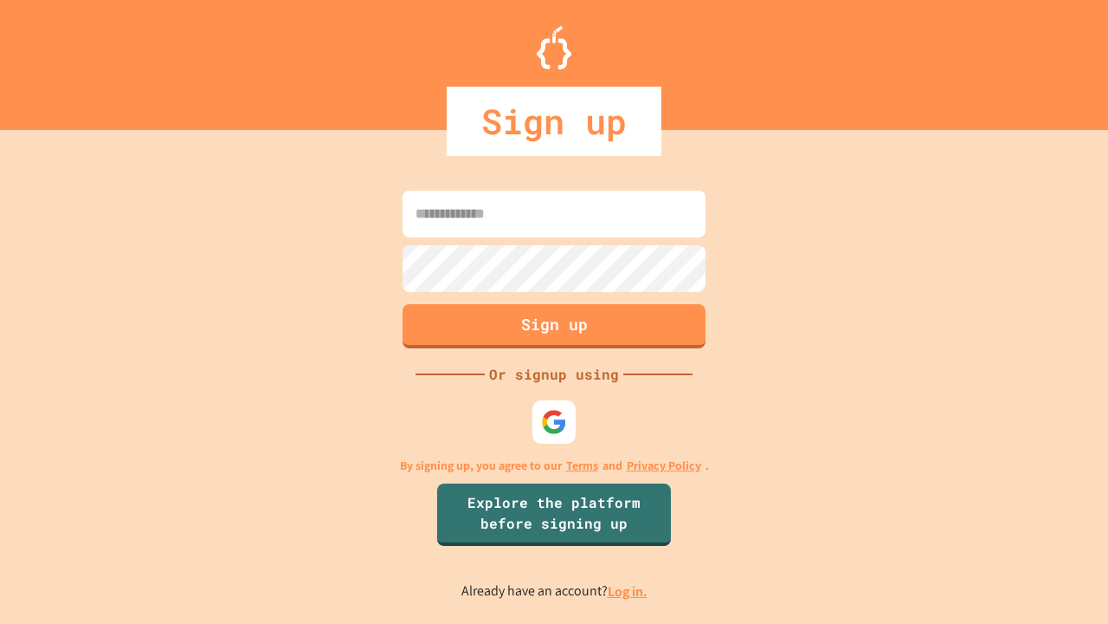
click at [629, 591] on link "Log in." at bounding box center [628, 591] width 40 height 18
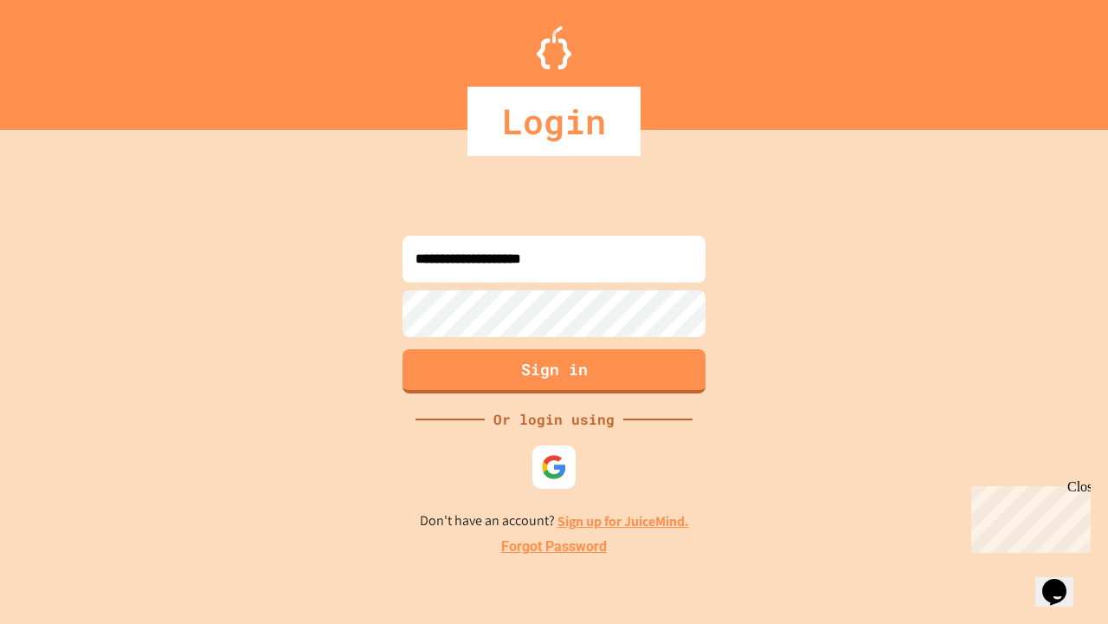
type input "**********"
